Goal: Contribute content: Contribute content

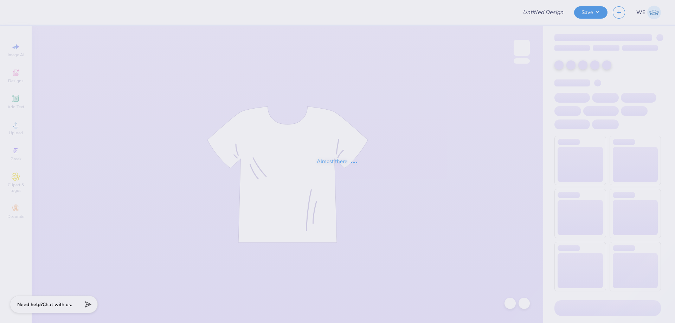
type input "Chi O Gameday Stickers"
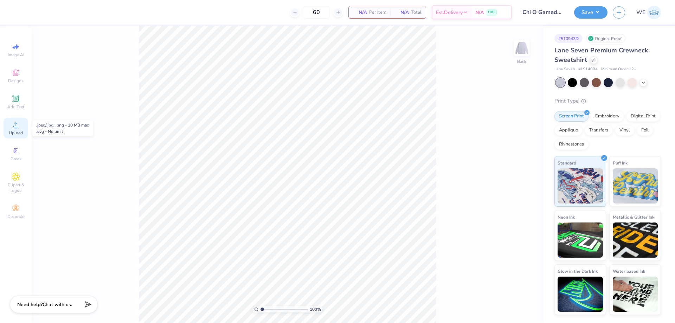
click at [15, 126] on circle at bounding box center [16, 127] width 4 height 4
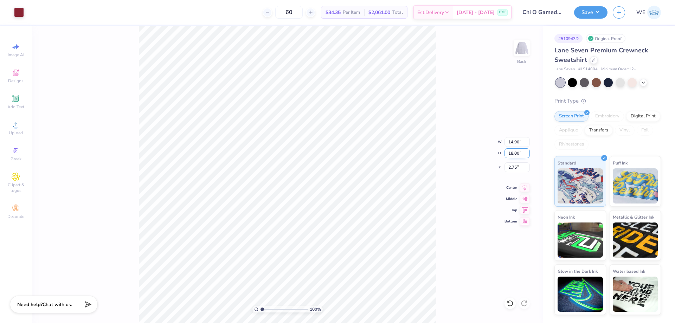
click at [512, 156] on input "18.00" at bounding box center [517, 153] width 25 height 10
type input "4"
type input "3.31"
type input "4.00"
click at [518, 171] on input "9.75" at bounding box center [517, 167] width 25 height 10
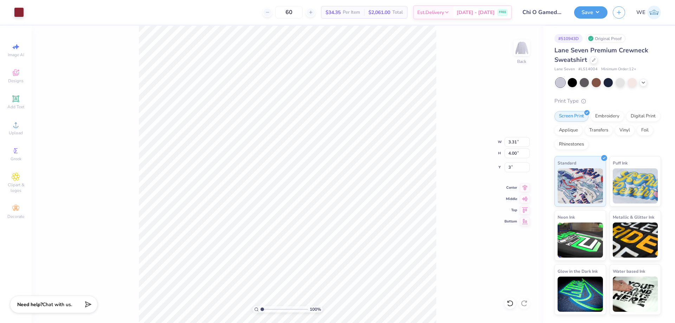
type input "3.00"
click at [514, 162] on input "3.78" at bounding box center [517, 167] width 25 height 10
type input "3.00"
click at [521, 53] on img at bounding box center [522, 48] width 28 height 28
click at [18, 128] on icon at bounding box center [16, 125] width 8 height 8
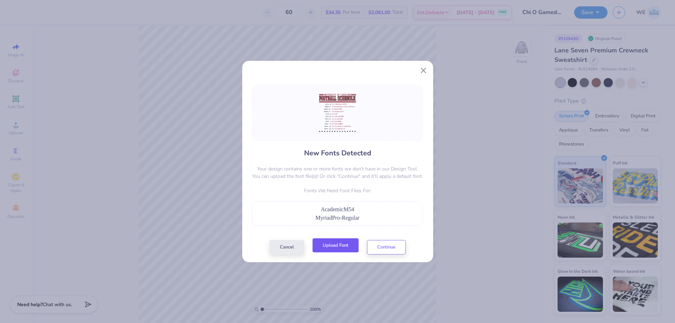
click at [336, 247] on button "Upload Font" at bounding box center [336, 245] width 46 height 14
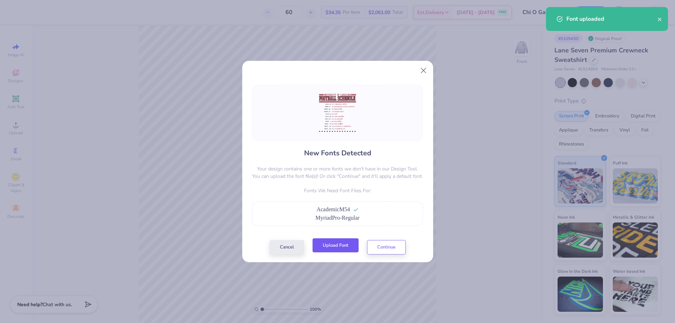
click at [324, 246] on button "Upload Font" at bounding box center [336, 245] width 46 height 14
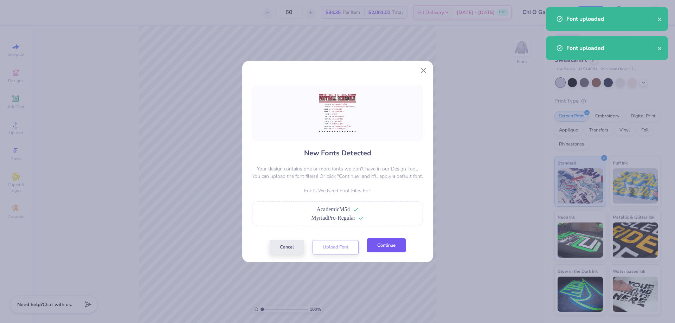
click at [375, 244] on button "Continue" at bounding box center [386, 245] width 39 height 14
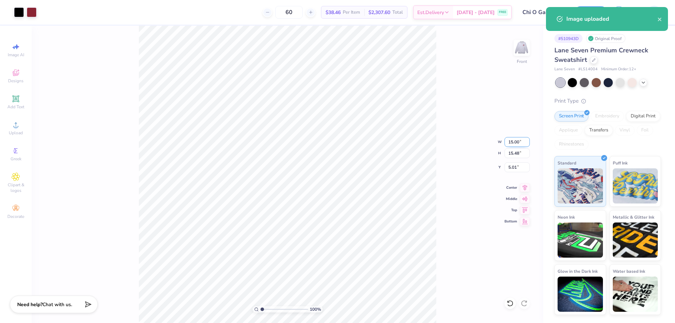
click at [515, 140] on input "15.00" at bounding box center [517, 142] width 25 height 10
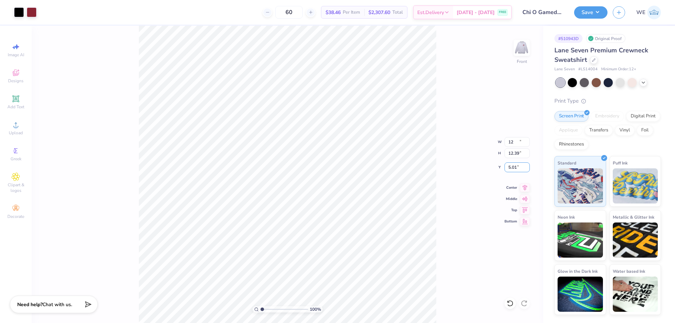
type input "12.00"
type input "12.39"
type input "3.00"
type input "6.26044018427073"
type input "6.12"
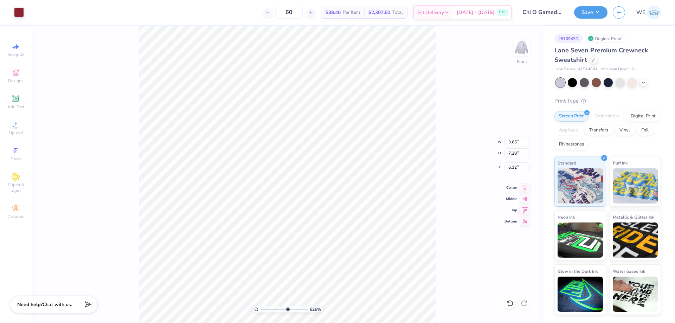
type input "6.26044018427073"
type input "6.13"
type input "2.71964205036602"
type input "9.69"
type input "5.2989063711311"
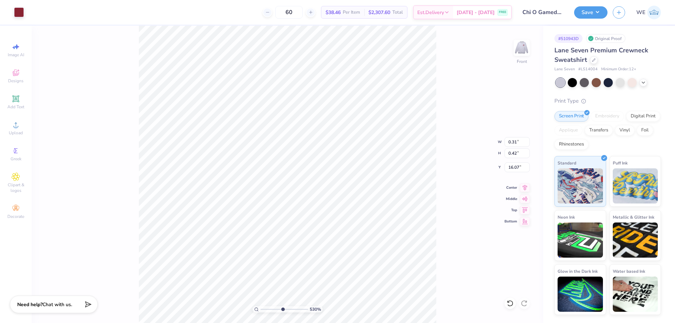
type input "0.18"
type input "15.99"
type input "12.00"
type input "12.39"
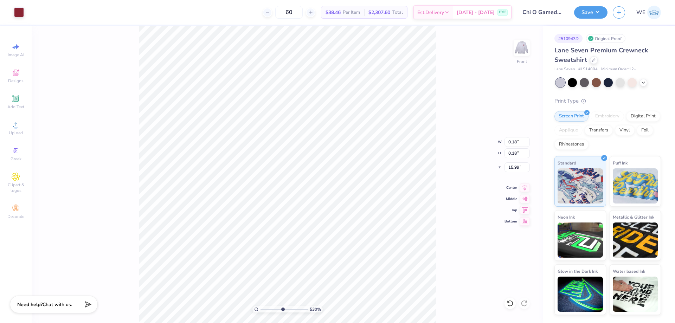
type input "6.56"
type input "1"
click at [519, 172] on div "100 % Front W 12.00 12.00 " H 12.39 12.39 " Y 6.56 6.56 " Center Middle Top Bot…" at bounding box center [288, 174] width 512 height 297
click at [518, 166] on div "100 % Front W 12.00 H 12.39 Y 6.56 Center Middle Top Bottom" at bounding box center [288, 174] width 512 height 297
click at [296, 240] on li "Group" at bounding box center [293, 246] width 55 height 14
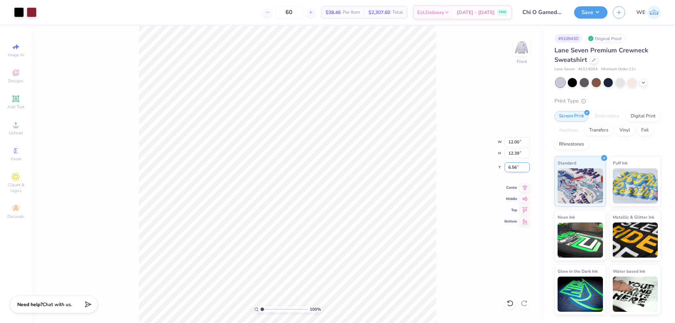
click at [515, 167] on input "6.56" at bounding box center [517, 167] width 25 height 10
type input "3.00"
click at [582, 13] on button "Save" at bounding box center [590, 11] width 33 height 12
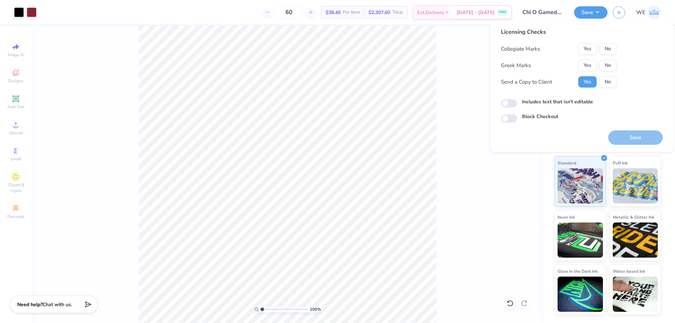
drag, startPoint x: 578, startPoint y: 43, endPoint x: 582, endPoint y: 50, distance: 8.3
click at [579, 42] on div "Licensing Checks Collegiate Marks Yes No Greek Marks Yes No Send a Copy to Clie…" at bounding box center [558, 60] width 115 height 65
click at [586, 48] on button "Yes" at bounding box center [587, 48] width 18 height 11
click at [590, 70] on button "Yes" at bounding box center [587, 65] width 18 height 11
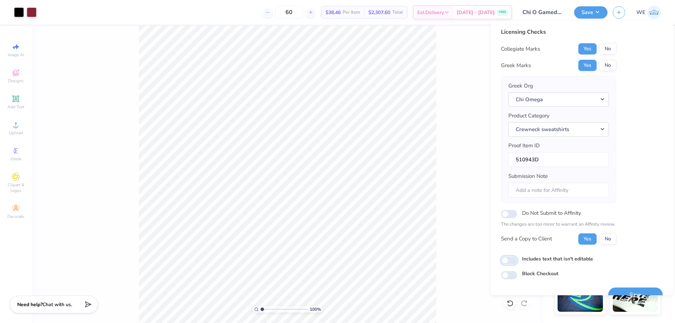
click at [511, 257] on input "Includes text that isn't editable" at bounding box center [509, 260] width 16 height 8
checkbox input "true"
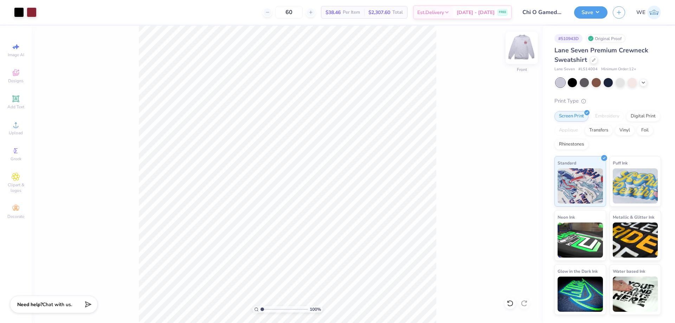
click at [522, 46] on img at bounding box center [522, 48] width 28 height 28
click at [523, 49] on img at bounding box center [522, 48] width 14 height 14
click at [516, 49] on img at bounding box center [522, 48] width 28 height 28
click at [598, 14] on button "Save" at bounding box center [590, 11] width 33 height 12
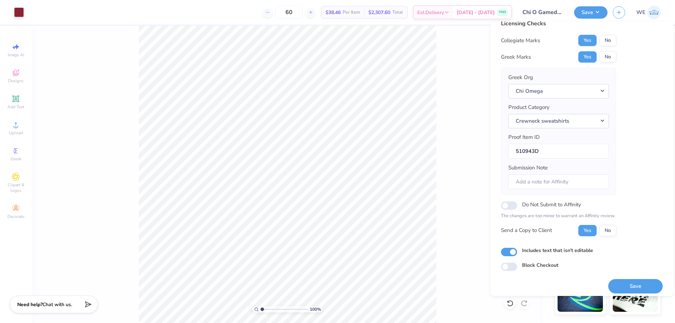
scroll to position [13, 0]
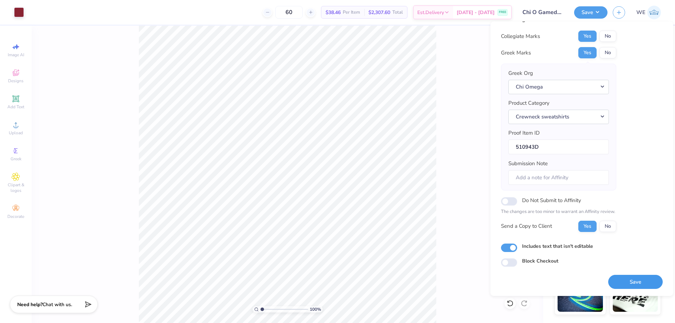
click at [631, 281] on button "Save" at bounding box center [635, 282] width 54 height 14
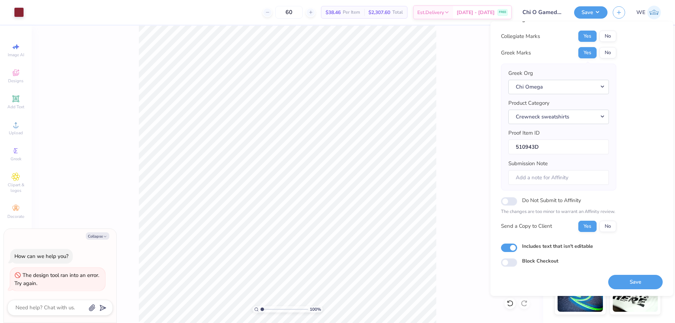
click at [635, 270] on div "Save" at bounding box center [635, 278] width 54 height 22
click at [637, 283] on button "Save" at bounding box center [635, 282] width 54 height 14
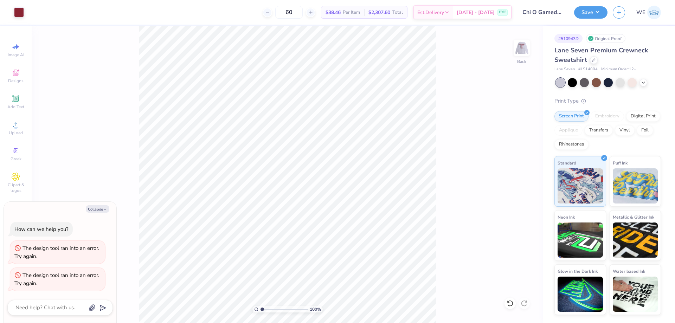
type textarea "x"
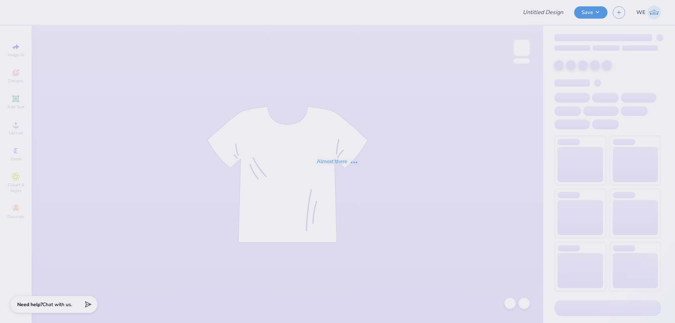
type input "Chi O Gameday Stickers"
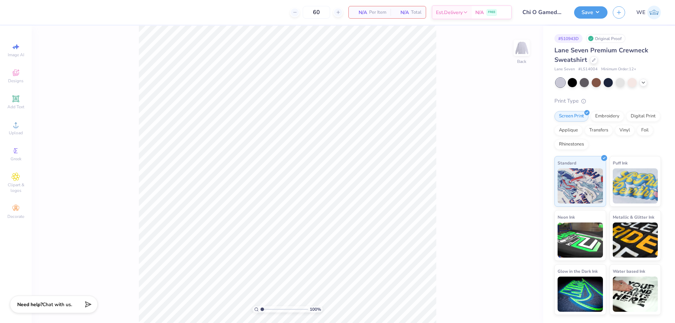
click at [461, 120] on div "100 % Back" at bounding box center [288, 174] width 512 height 297
click at [12, 129] on div "Upload" at bounding box center [16, 128] width 25 height 21
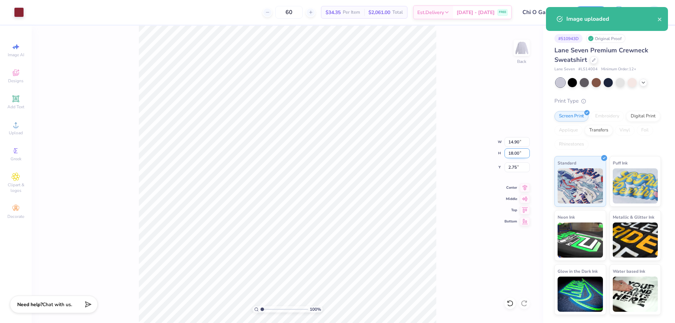
click at [521, 156] on input "18.00" at bounding box center [517, 153] width 25 height 10
type input "4"
type input "3.31"
type input "4.00"
type input "3.00"
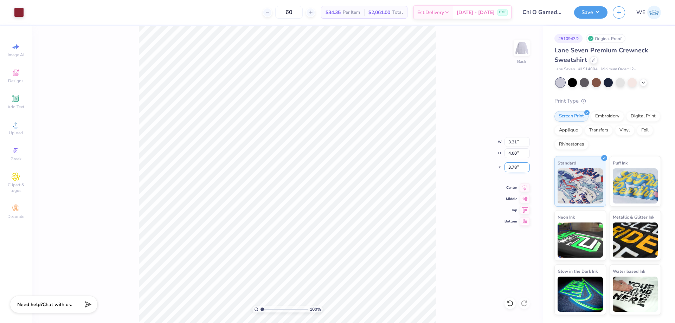
click at [514, 171] on input "3.78" at bounding box center [517, 167] width 25 height 10
type input "3.00"
click at [523, 53] on img at bounding box center [522, 48] width 14 height 14
click at [21, 128] on div "Upload" at bounding box center [16, 128] width 25 height 21
click at [21, 126] on div "Upload" at bounding box center [16, 128] width 25 height 21
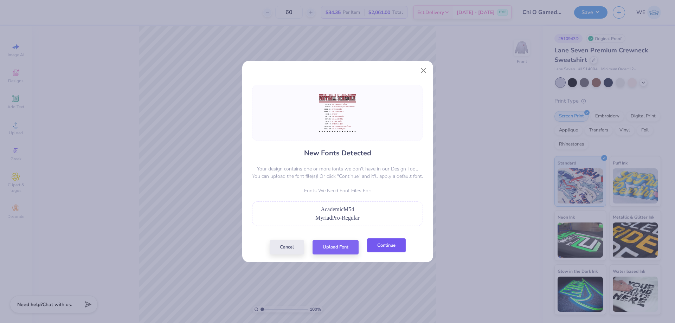
click at [373, 245] on button "Continue" at bounding box center [386, 245] width 39 height 14
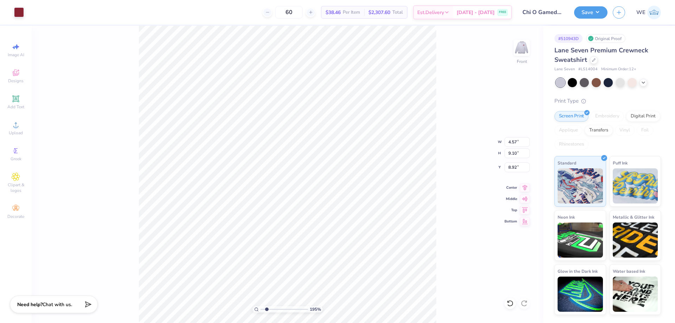
type input "1.94838374793402"
type input "8.95"
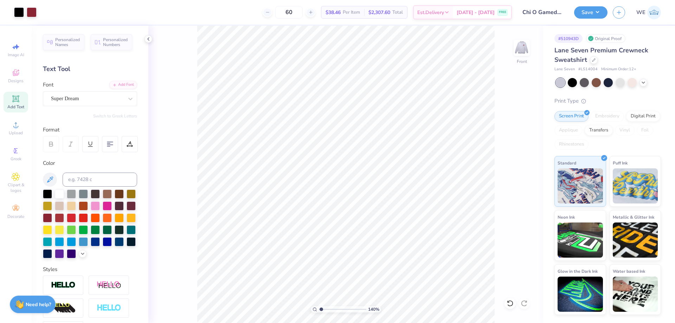
type input "1"
click at [17, 128] on circle at bounding box center [16, 127] width 4 height 4
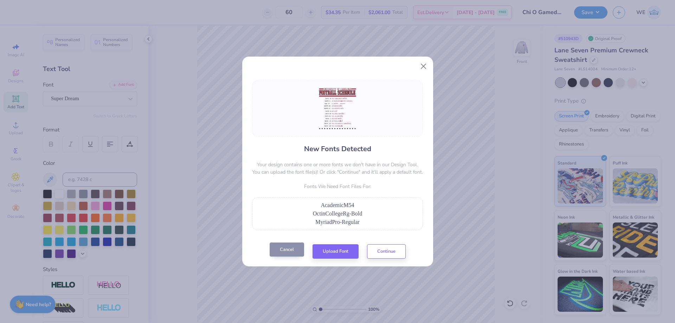
click at [293, 251] on button "Cancel" at bounding box center [287, 250] width 34 height 14
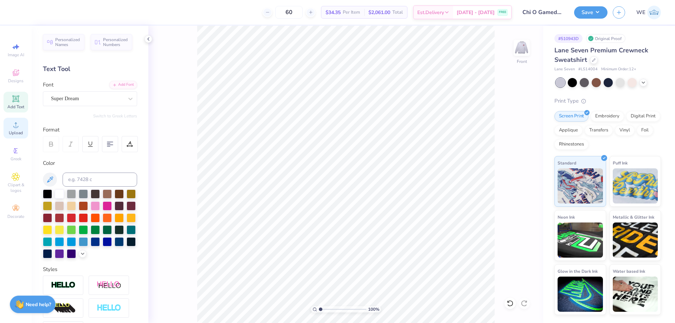
click at [17, 128] on circle at bounding box center [16, 127] width 4 height 4
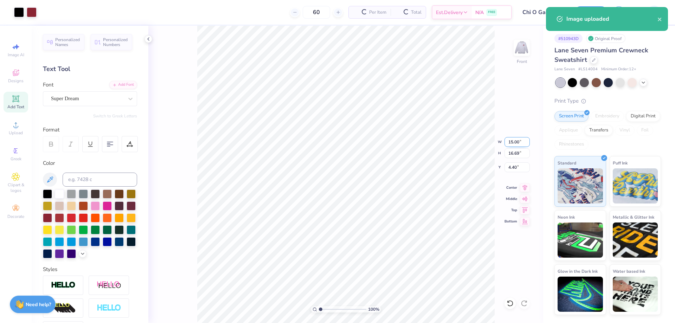
click at [517, 143] on input "15.00" at bounding box center [517, 142] width 25 height 10
type input "12.00"
type input "13.36"
type input "3.00"
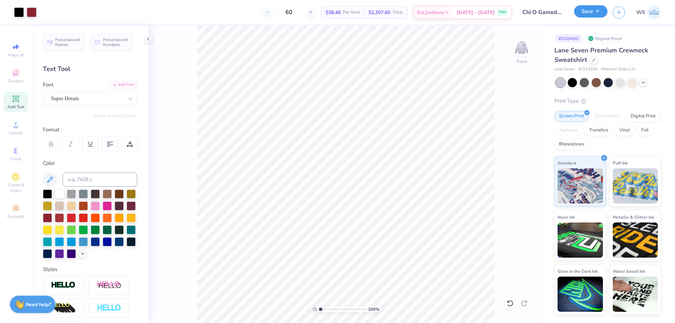
click at [582, 18] on button "Save" at bounding box center [590, 11] width 33 height 12
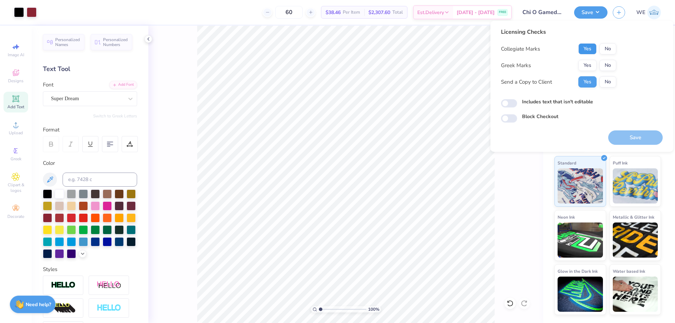
click at [592, 45] on button "Yes" at bounding box center [587, 48] width 18 height 11
click at [591, 59] on div "Collegiate Marks Yes No Greek Marks Yes No Send a Copy to Client Yes No" at bounding box center [558, 65] width 115 height 44
click at [590, 72] on div "Collegiate Marks Yes No Greek Marks Yes No Send a Copy to Client Yes No" at bounding box center [558, 65] width 115 height 44
click at [589, 64] on button "Yes" at bounding box center [587, 65] width 18 height 11
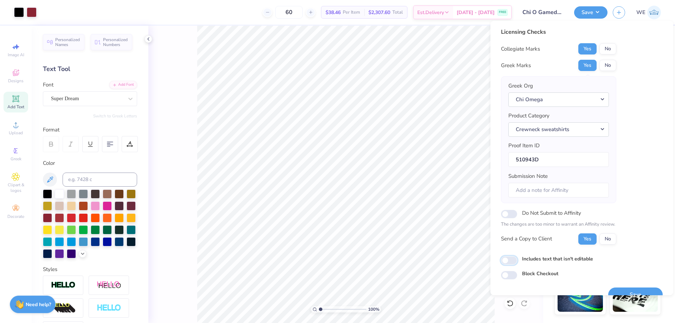
click at [506, 263] on input "Includes text that isn't editable" at bounding box center [509, 260] width 16 height 8
checkbox input "true"
click at [625, 288] on button "Save" at bounding box center [635, 295] width 54 height 14
